Goal: Task Accomplishment & Management: Complete application form

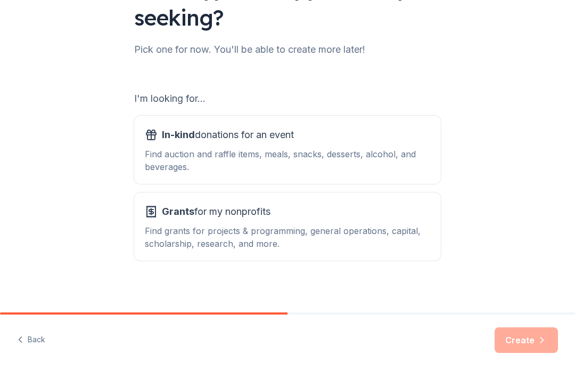
scroll to position [112, 0]
click at [243, 149] on div "Find auction and raffle items, meals, snacks, desserts, alcohol, and beverages." at bounding box center [287, 160] width 285 height 26
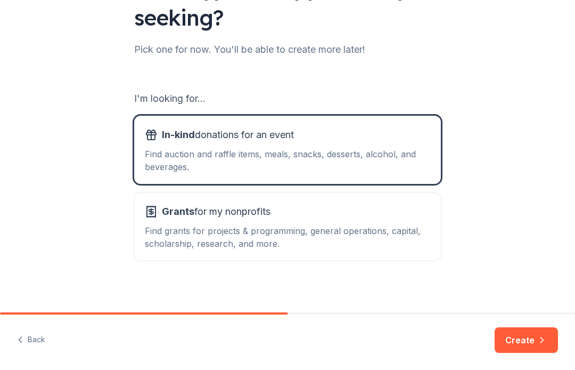
click at [522, 337] on button "Create" at bounding box center [526, 340] width 63 height 26
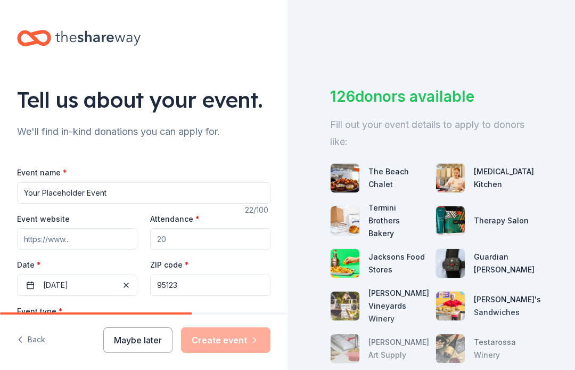
click at [125, 201] on input "Your Placeholder Event" at bounding box center [143, 192] width 253 height 21
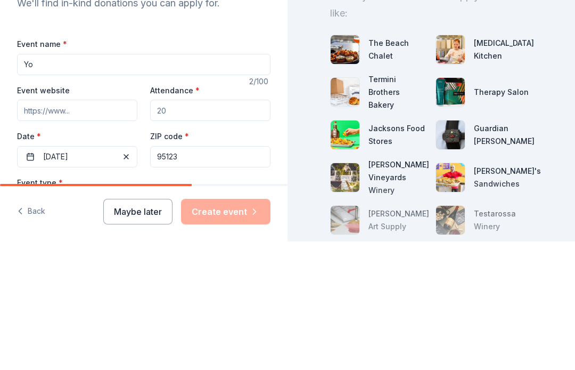
type input "Y"
type input "[PERSON_NAME] Reach Gala"
click at [81, 228] on input "Event website" at bounding box center [77, 238] width 120 height 21
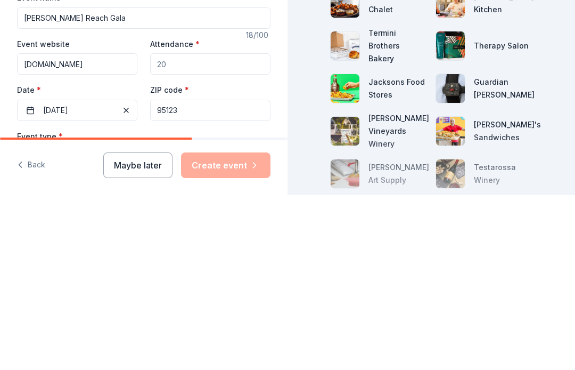
type input "Www.TabithaReach.org"
click at [205, 228] on input "Attendance *" at bounding box center [210, 238] width 120 height 21
type input "175"
click at [89, 274] on button "05/07/2024" at bounding box center [77, 284] width 120 height 21
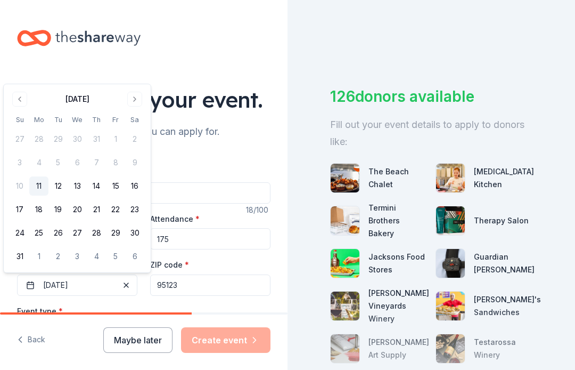
click at [138, 112] on div "August 2025 Su Mo Tu We Th Fr Sa 27 28 29 30 31 1 2 3 4 5 6 7 8 9 10 11 12 13 1…" at bounding box center [77, 178] width 134 height 175
click at [137, 102] on button "Go to next month" at bounding box center [134, 99] width 15 height 15
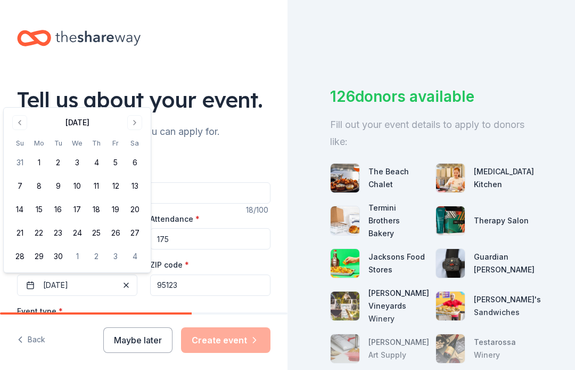
click at [141, 120] on button "Go to next month" at bounding box center [134, 122] width 15 height 15
click at [138, 161] on button "4" at bounding box center [134, 162] width 19 height 19
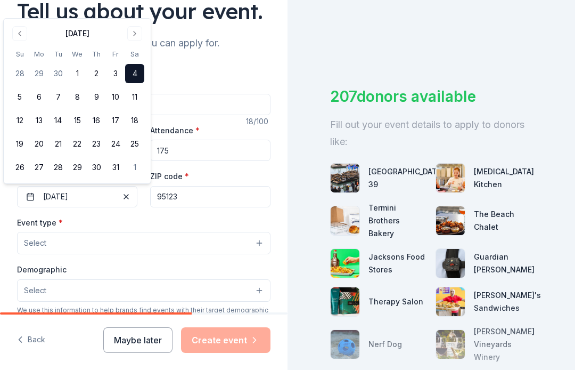
scroll to position [89, 0]
click at [215, 248] on button "Select" at bounding box center [143, 242] width 253 height 22
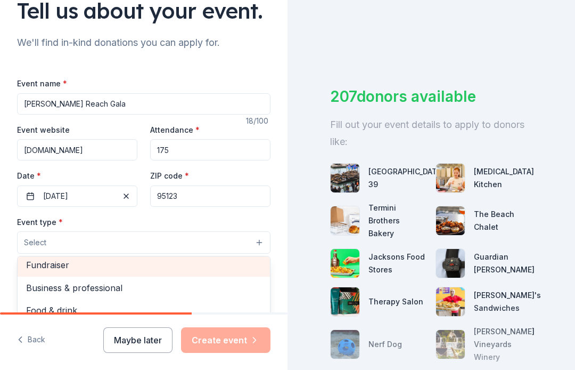
click at [81, 262] on span "Fundraiser" at bounding box center [143, 265] width 235 height 14
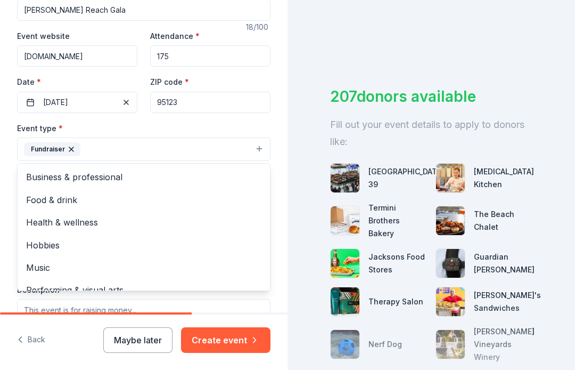
scroll to position [0, 0]
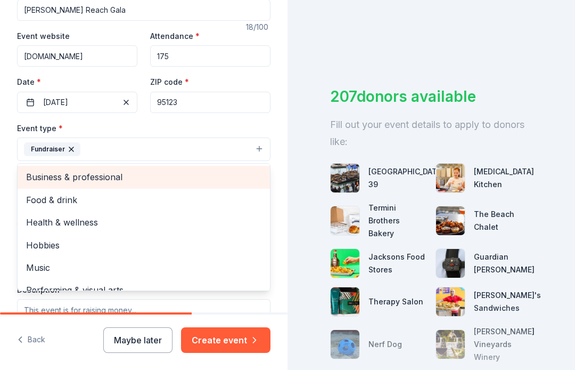
click at [122, 176] on span "Business & professional" at bounding box center [143, 177] width 235 height 14
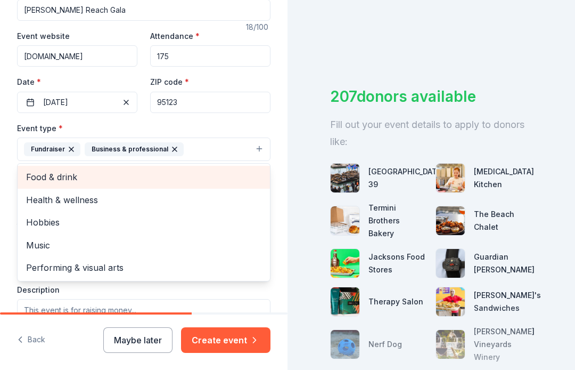
click at [167, 155] on div "Business & professional" at bounding box center [134, 149] width 99 height 14
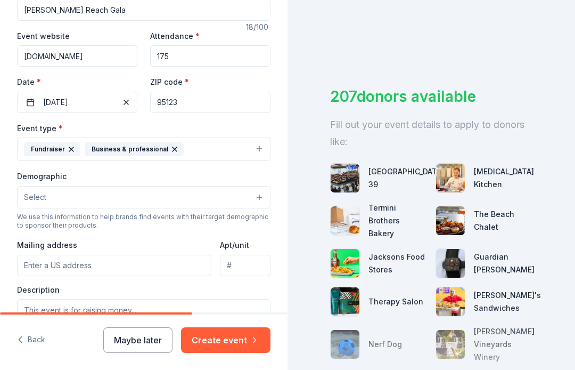
click at [175, 151] on icon "button" at bounding box center [174, 149] width 9 height 9
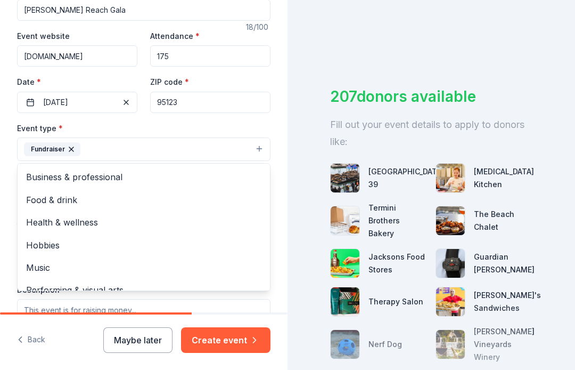
click at [114, 176] on span "Business & professional" at bounding box center [143, 177] width 235 height 14
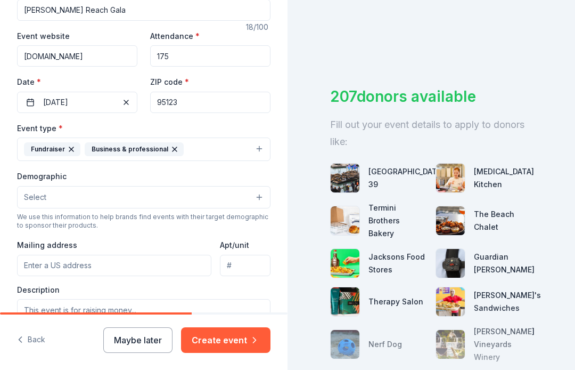
click at [206, 108] on input "95123" at bounding box center [210, 102] width 120 height 21
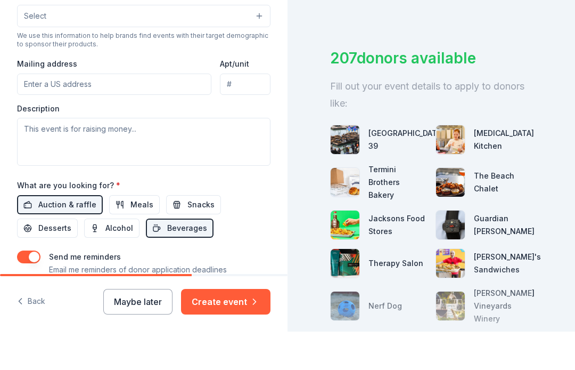
scroll to position [286, 0]
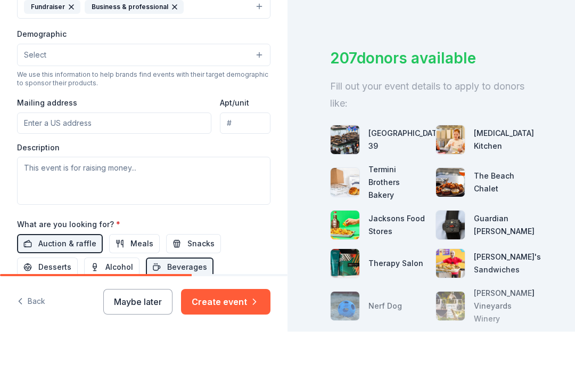
type input "95138"
click at [262, 82] on button "Select" at bounding box center [143, 93] width 253 height 22
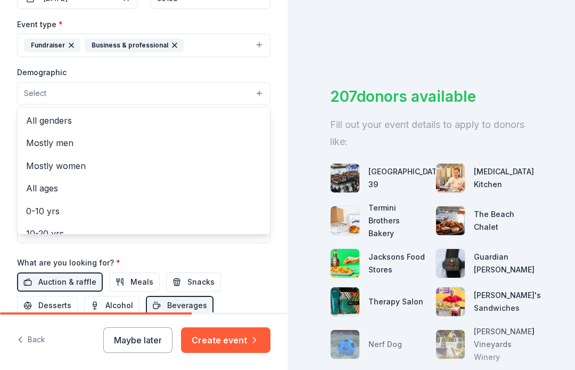
scroll to position [0, 0]
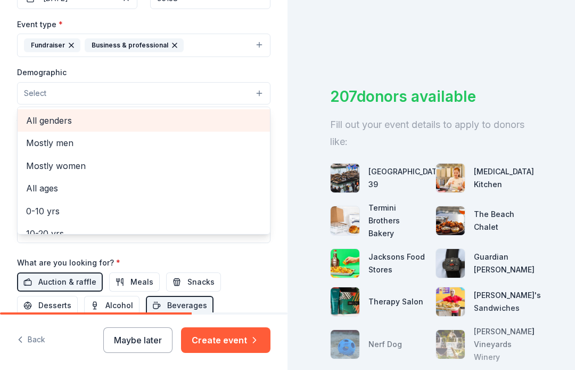
click at [59, 124] on span "All genders" at bounding box center [143, 120] width 235 height 14
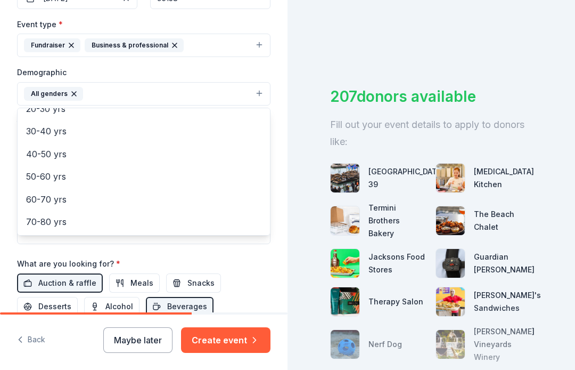
scroll to position [108, 0]
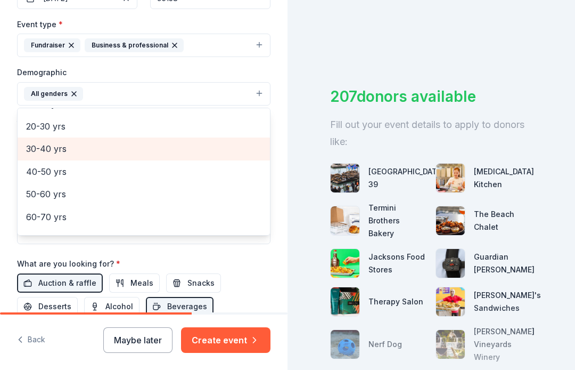
click at [84, 155] on div "30-40 yrs" at bounding box center [144, 148] width 252 height 22
click at [78, 179] on div "50-60 yrs" at bounding box center [144, 171] width 252 height 22
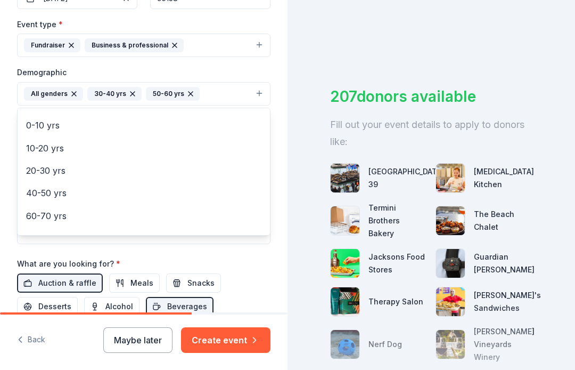
scroll to position [65, 0]
click at [71, 177] on div "20-30 yrs" at bounding box center [144, 169] width 252 height 22
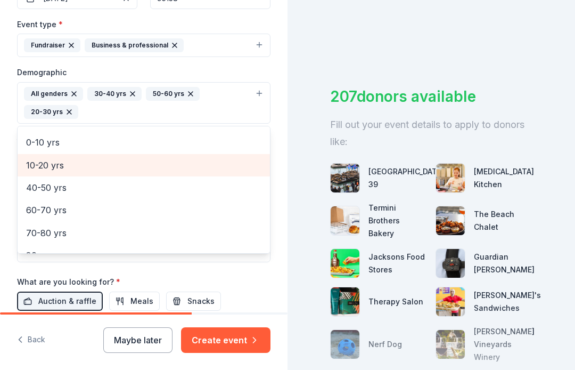
click at [66, 168] on span "10-20 yrs" at bounding box center [143, 165] width 235 height 14
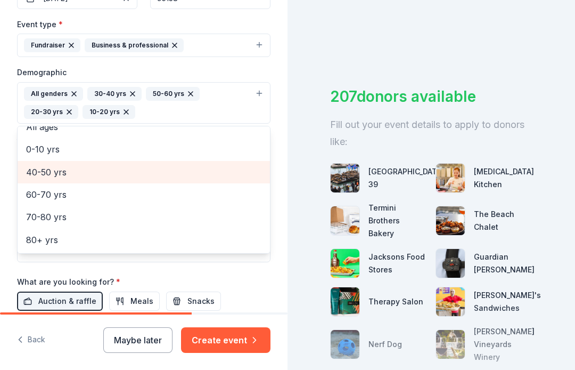
scroll to position [56, 0]
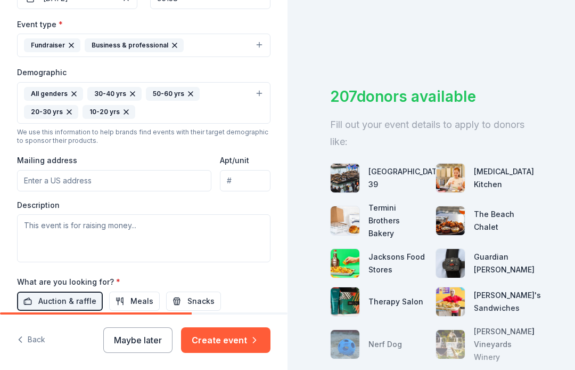
click at [122, 119] on div "10-20 yrs" at bounding box center [109, 112] width 53 height 14
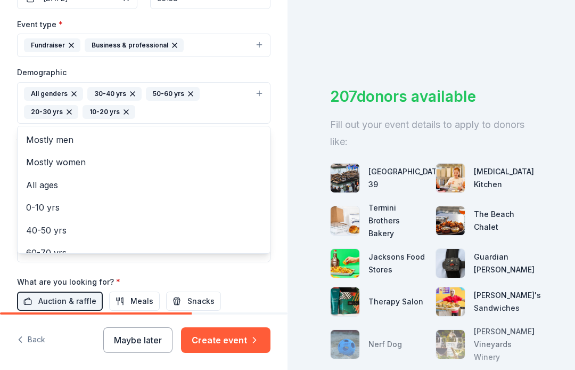
click at [128, 111] on icon "button" at bounding box center [126, 112] width 9 height 9
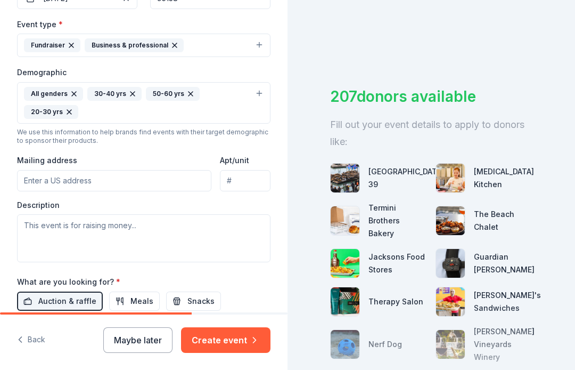
click at [108, 190] on input "Mailing address" at bounding box center [114, 180] width 194 height 21
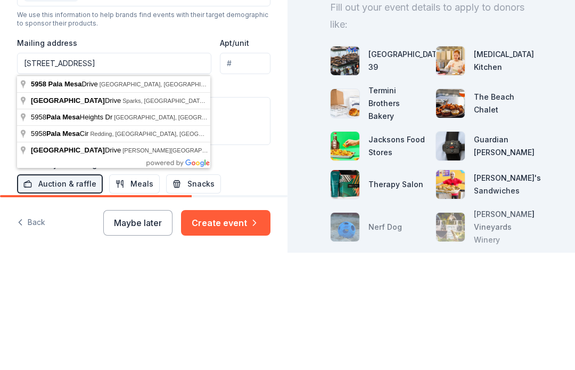
type input "5958 Pala Mesa Drive, San Jose, CA, 95123"
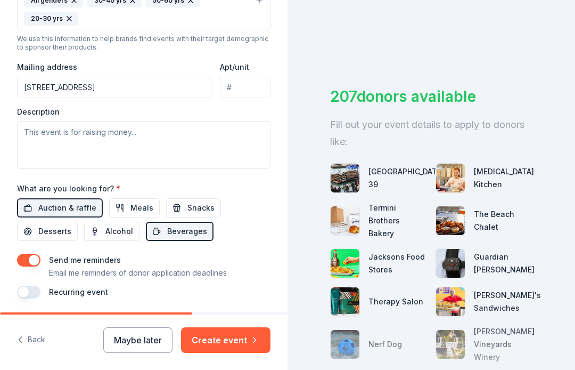
scroll to position [379, 0]
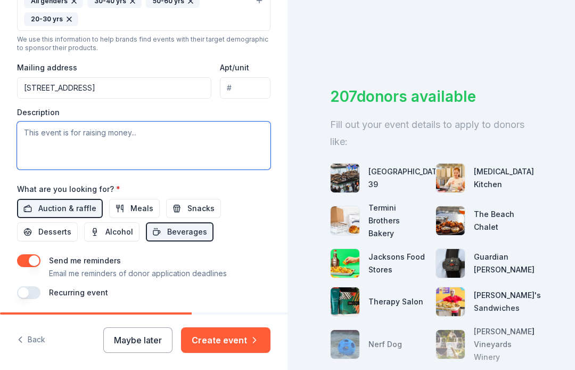
click at [193, 163] on textarea at bounding box center [143, 145] width 253 height 48
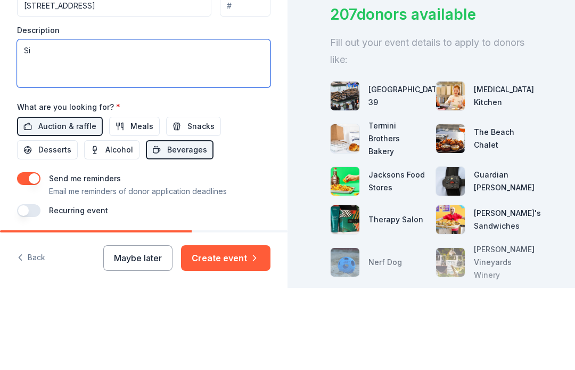
type textarea "S"
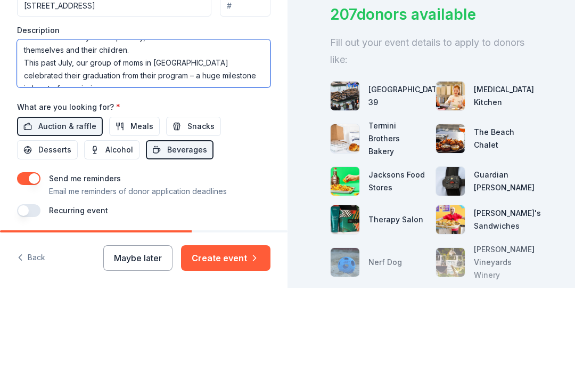
scroll to position [50, 0]
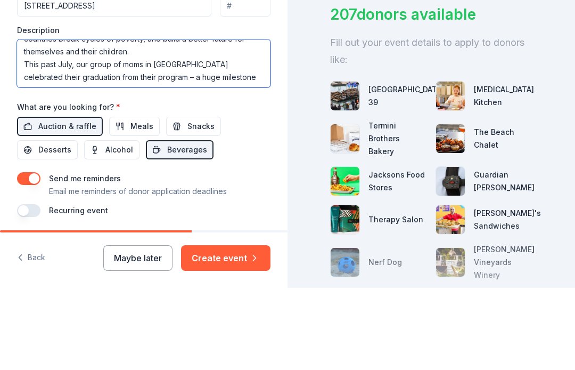
click at [76, 121] on textarea "Tabitha Reach is a nonprofit that helps support an empower single mothers since…" at bounding box center [143, 145] width 253 height 48
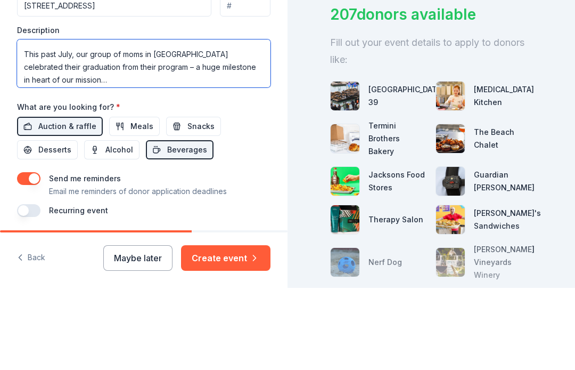
scroll to position [78, 0]
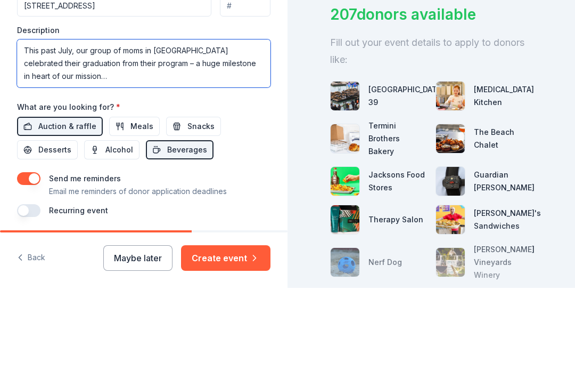
click at [93, 121] on textarea "Tabitha Reach is a nonprofit that helps support an empower single mothers since…" at bounding box center [143, 145] width 253 height 48
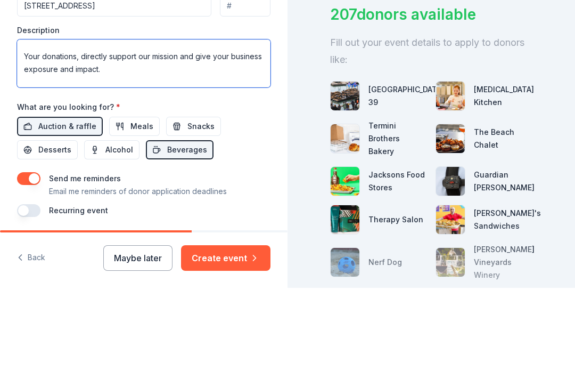
scroll to position [228, 0]
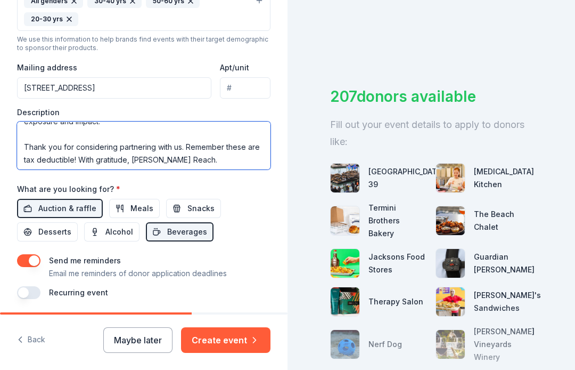
type textarea "[PERSON_NAME] Reach is a nonprofit that helps support an empower single mothers…"
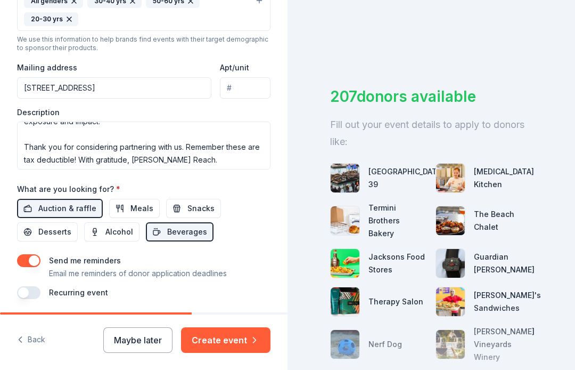
click at [182, 232] on span "Beverages" at bounding box center [187, 231] width 40 height 13
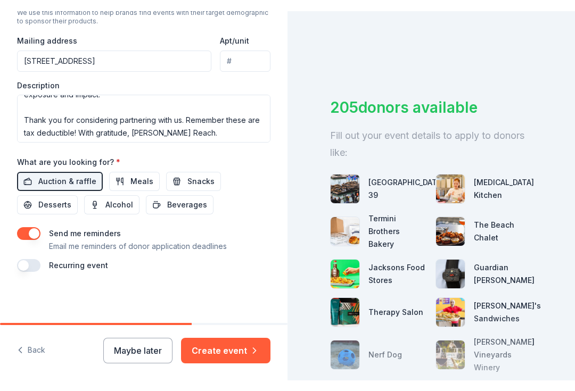
scroll to position [418, 0]
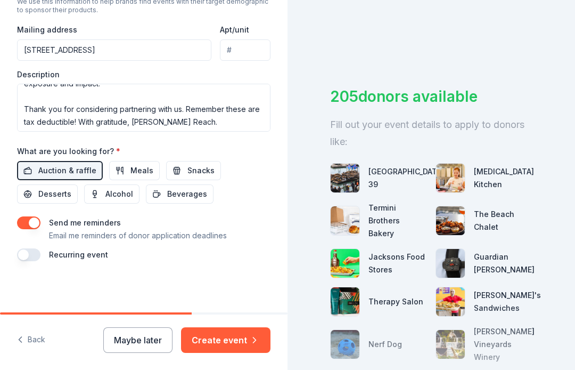
click at [241, 333] on button "Create event" at bounding box center [225, 340] width 89 height 26
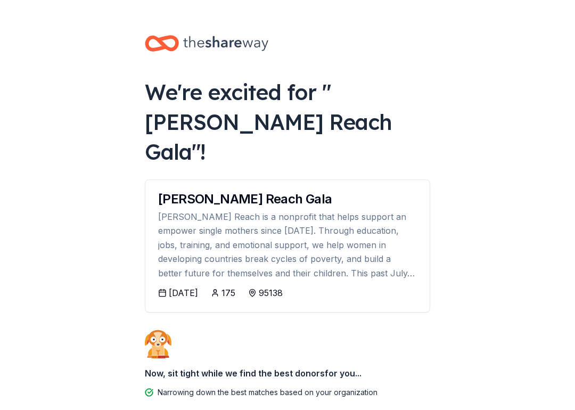
scroll to position [53, 0]
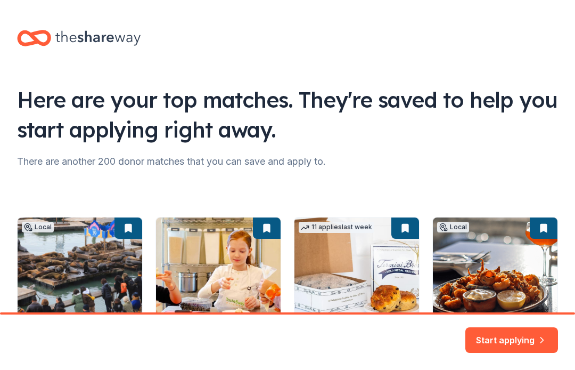
click at [522, 333] on button "Start applying" at bounding box center [511, 340] width 93 height 26
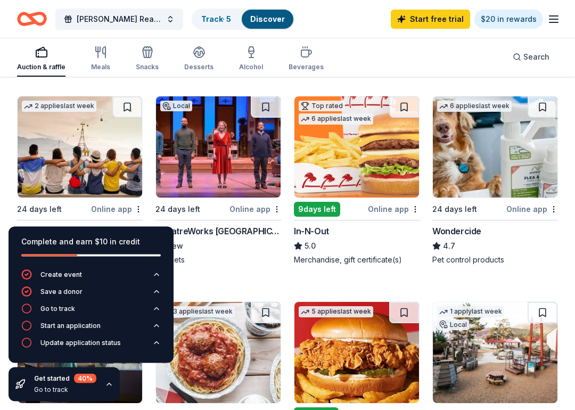
scroll to position [547, 0]
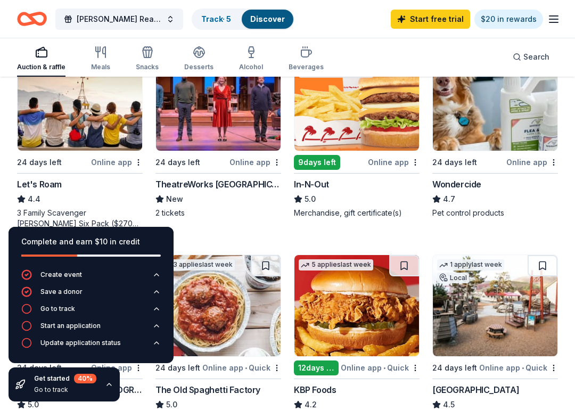
click at [266, 157] on div "Online app" at bounding box center [255, 161] width 52 height 13
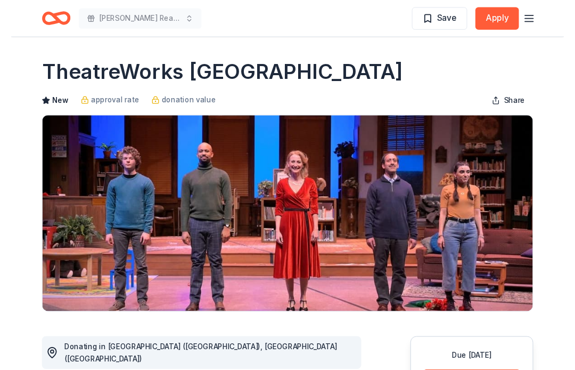
scroll to position [1, 0]
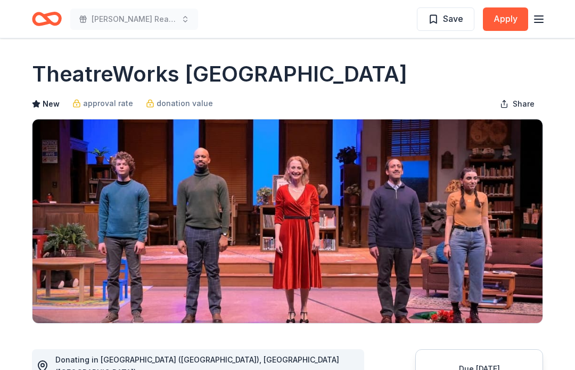
click at [502, 17] on button "Apply" at bounding box center [505, 18] width 45 height 23
click at [367, 309] on img at bounding box center [287, 220] width 510 height 203
click at [493, 29] on button "Apply" at bounding box center [505, 18] width 45 height 23
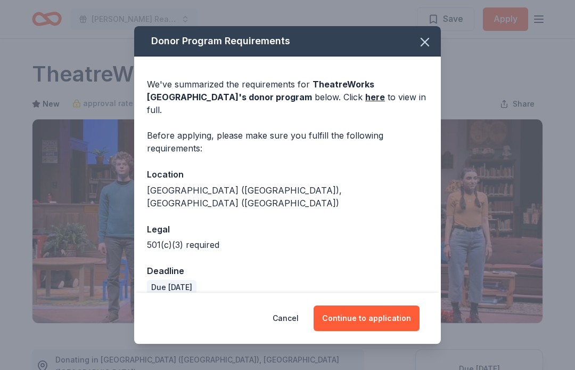
click at [365, 316] on button "Continue to application" at bounding box center [367, 318] width 106 height 26
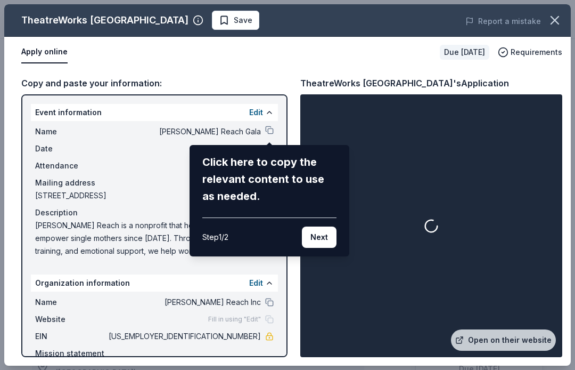
click at [328, 243] on button "Next" at bounding box center [319, 236] width 35 height 21
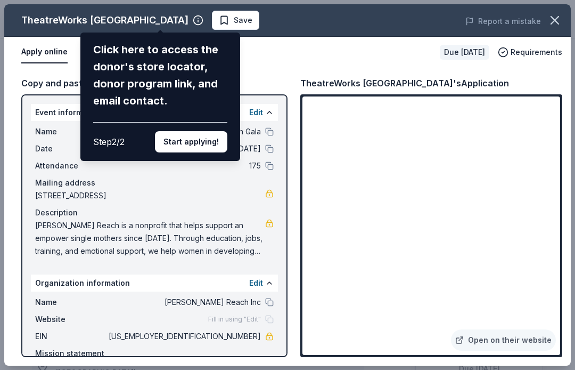
click at [207, 131] on button "Start applying!" at bounding box center [191, 141] width 72 height 21
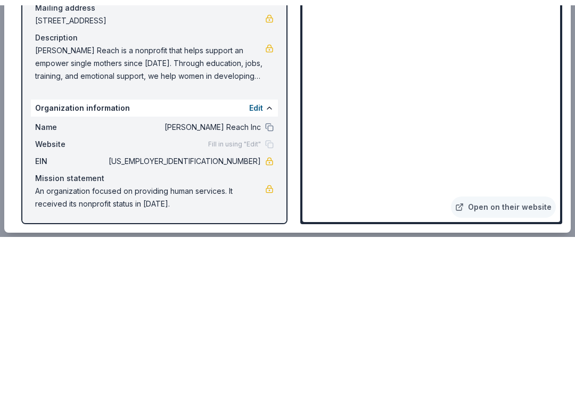
scroll to position [2, 0]
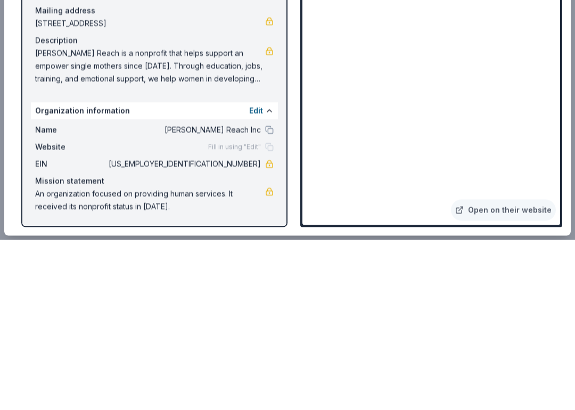
click at [248, 328] on span "[US_EMPLOYER_IDENTIFICATION_NUMBER]" at bounding box center [183, 334] width 154 height 13
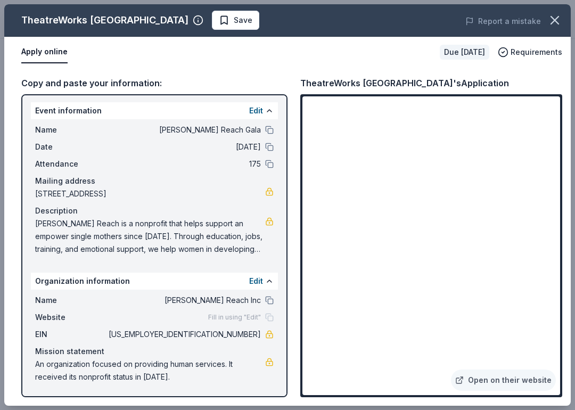
click at [266, 335] on link at bounding box center [269, 334] width 9 height 9
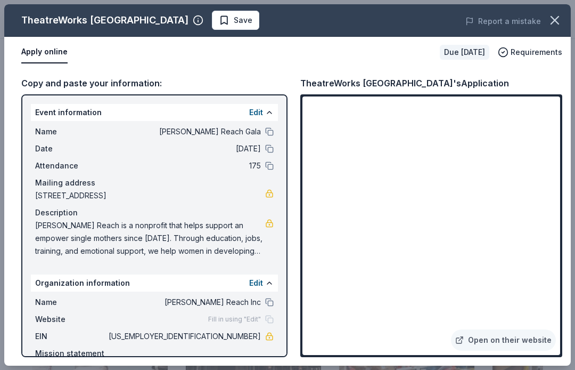
scroll to position [0, 0]
click at [95, 89] on div "Copy and paste your information:" at bounding box center [154, 83] width 266 height 14
click at [49, 80] on div "Copy and paste your information:" at bounding box center [154, 83] width 266 height 14
click at [97, 120] on div "Event information Edit" at bounding box center [154, 112] width 247 height 17
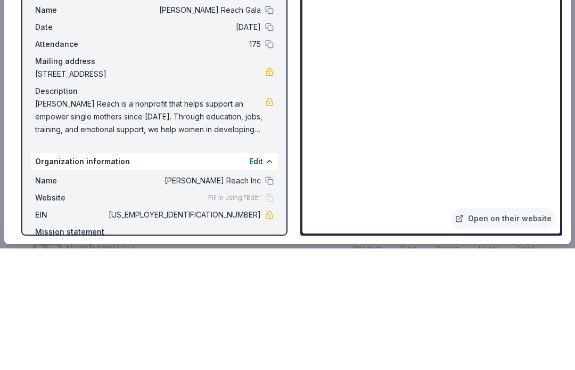
scroll to position [1188, 0]
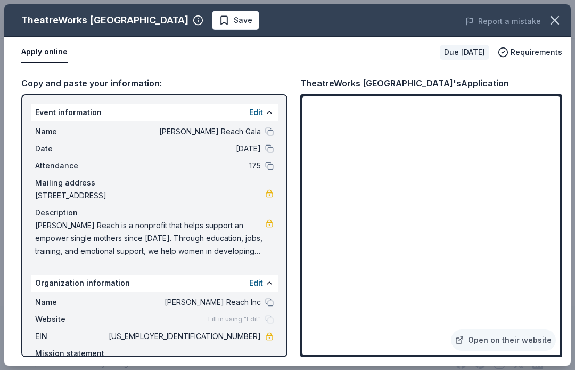
click at [212, 28] on button "Save" at bounding box center [235, 20] width 47 height 19
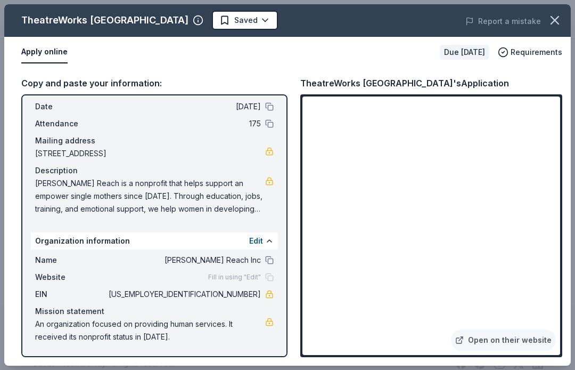
scroll to position [42, 0]
click at [55, 53] on button "Apply online" at bounding box center [44, 52] width 46 height 22
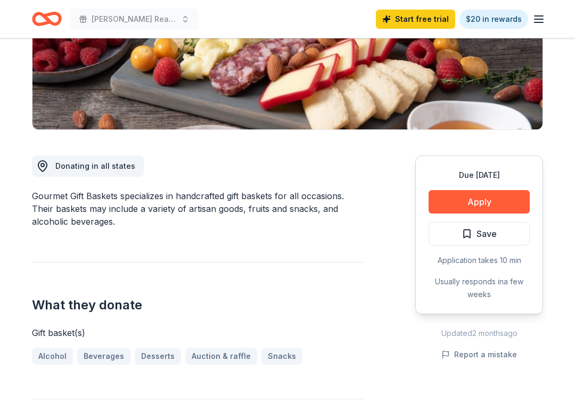
scroll to position [194, 0]
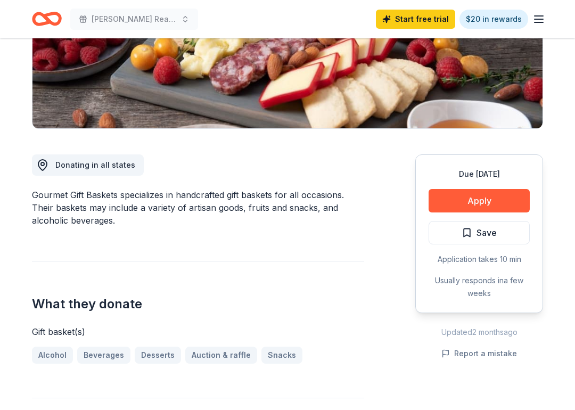
click at [496, 199] on button "Apply" at bounding box center [479, 201] width 101 height 23
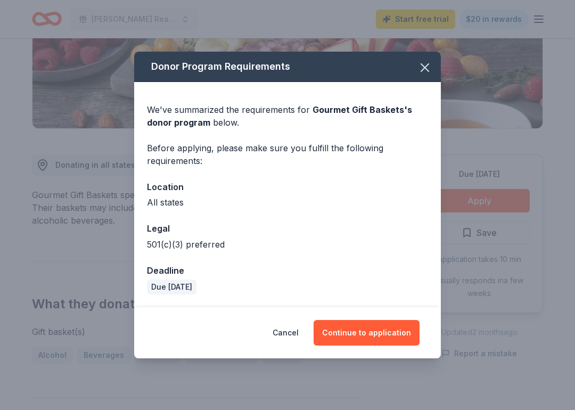
click at [397, 327] on button "Continue to application" at bounding box center [367, 333] width 106 height 26
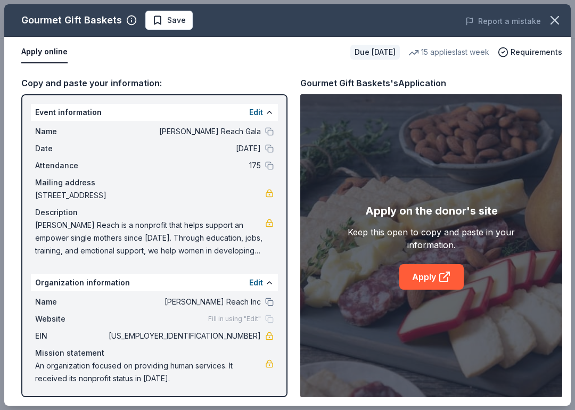
click at [445, 281] on icon at bounding box center [444, 276] width 13 height 13
